Goal: Task Accomplishment & Management: Complete application form

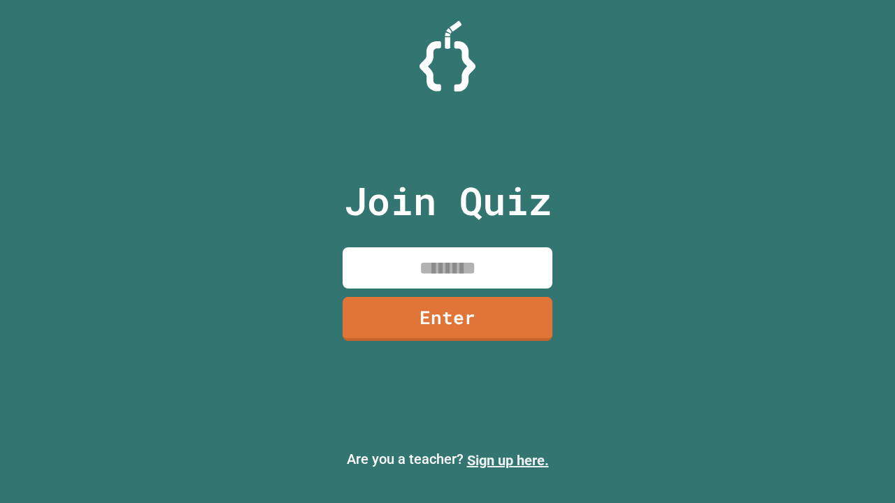
click at [501, 461] on link "Sign up here." at bounding box center [508, 460] width 82 height 17
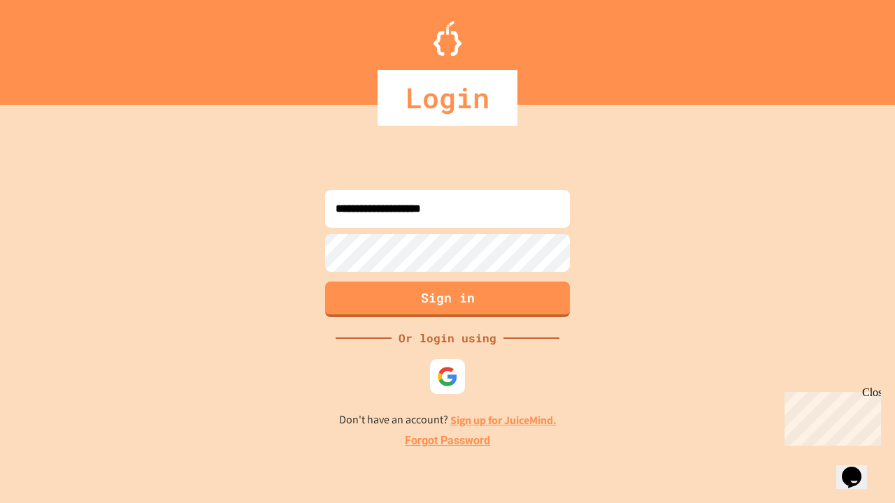
type input "**********"
